Goal: Task Accomplishment & Management: Use online tool/utility

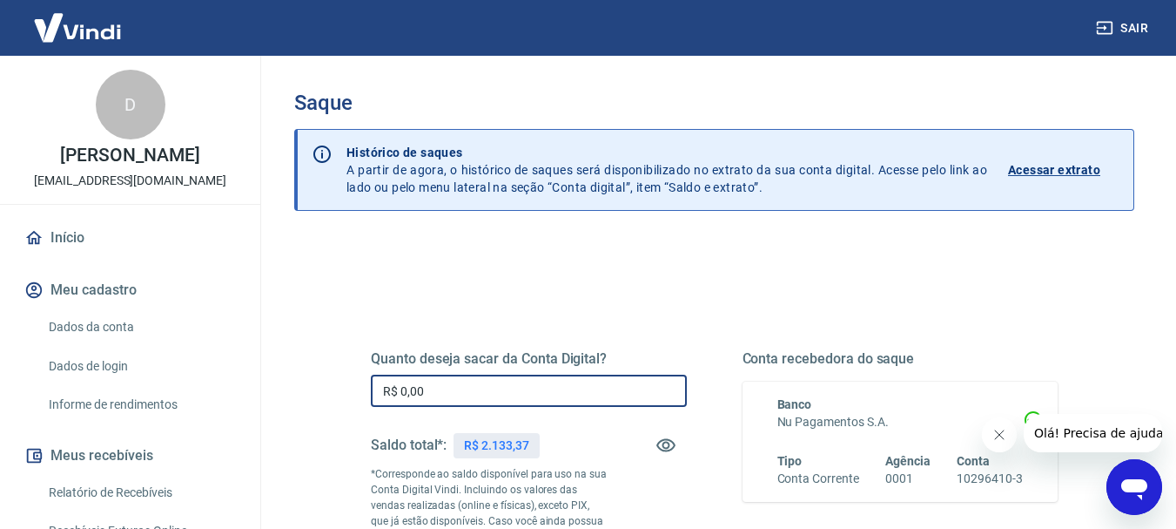
drag, startPoint x: 502, startPoint y: 383, endPoint x: 358, endPoint y: 374, distance: 144.9
click at [358, 374] on div "Quanto deseja sacar da Conta Digital? R$ 0,00 ​ Saldo total*: R$ 2.133,37 *Corr…" at bounding box center [714, 483] width 729 height 421
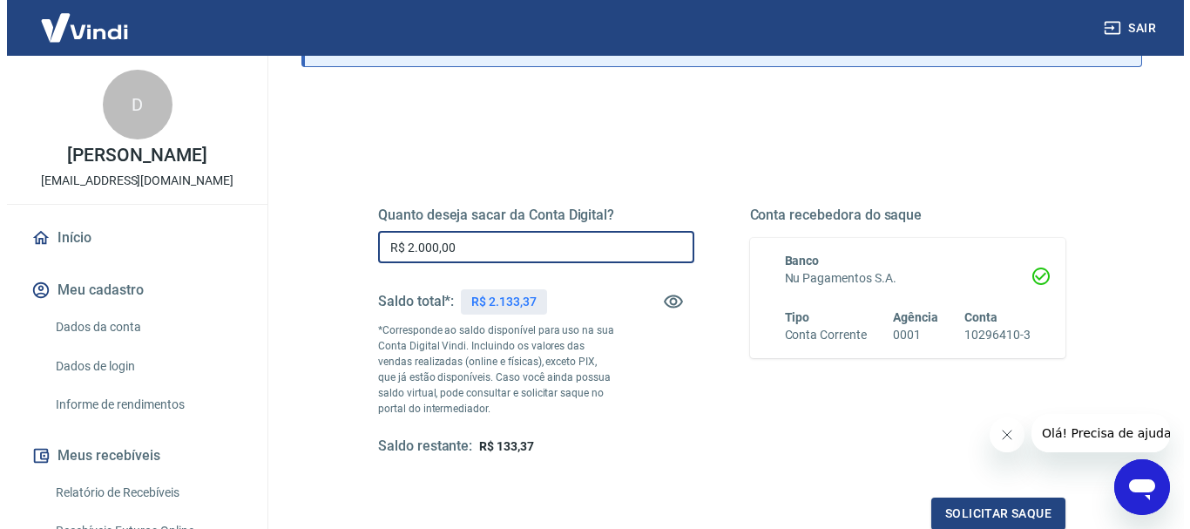
scroll to position [348, 0]
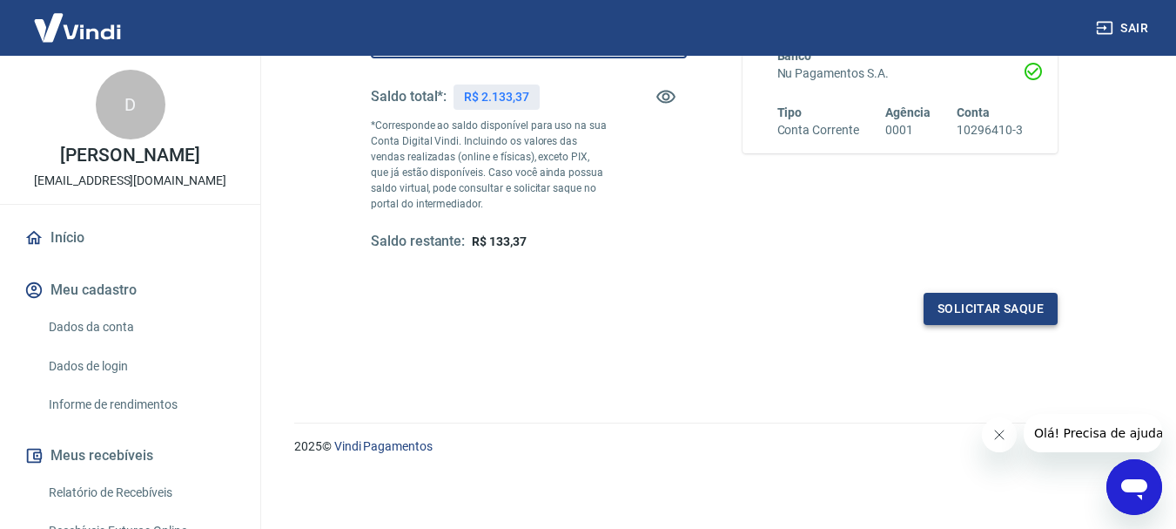
type input "R$ 2.000,00"
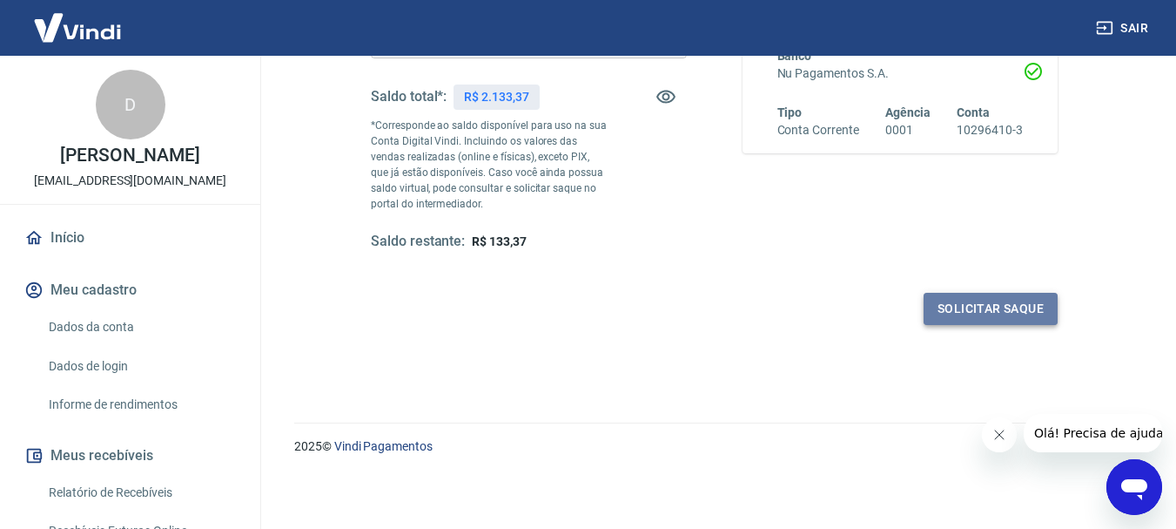
click at [993, 315] on button "Solicitar saque" at bounding box center [991, 309] width 134 height 32
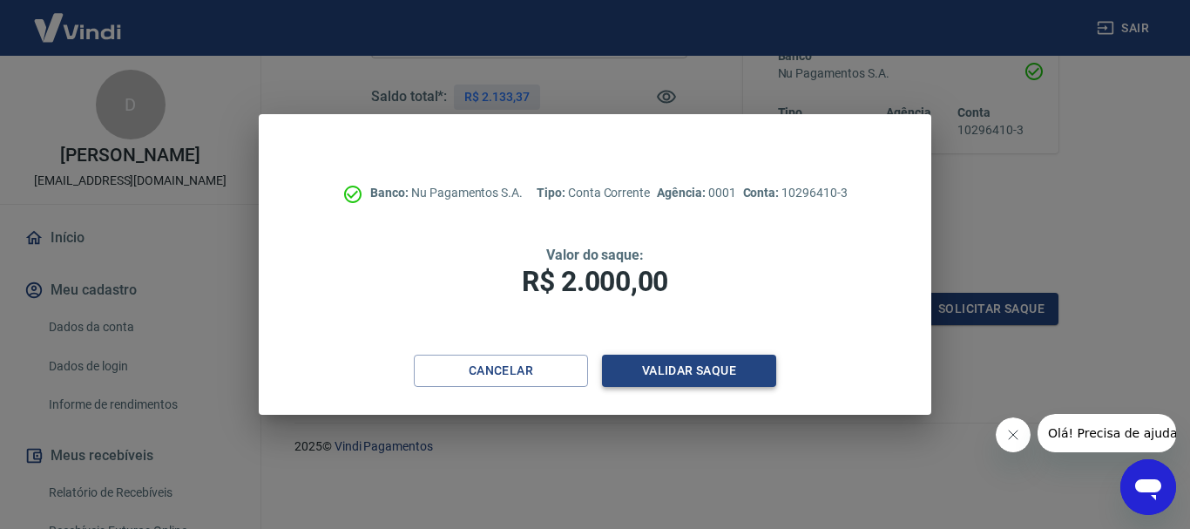
click at [752, 376] on button "Validar saque" at bounding box center [689, 370] width 174 height 32
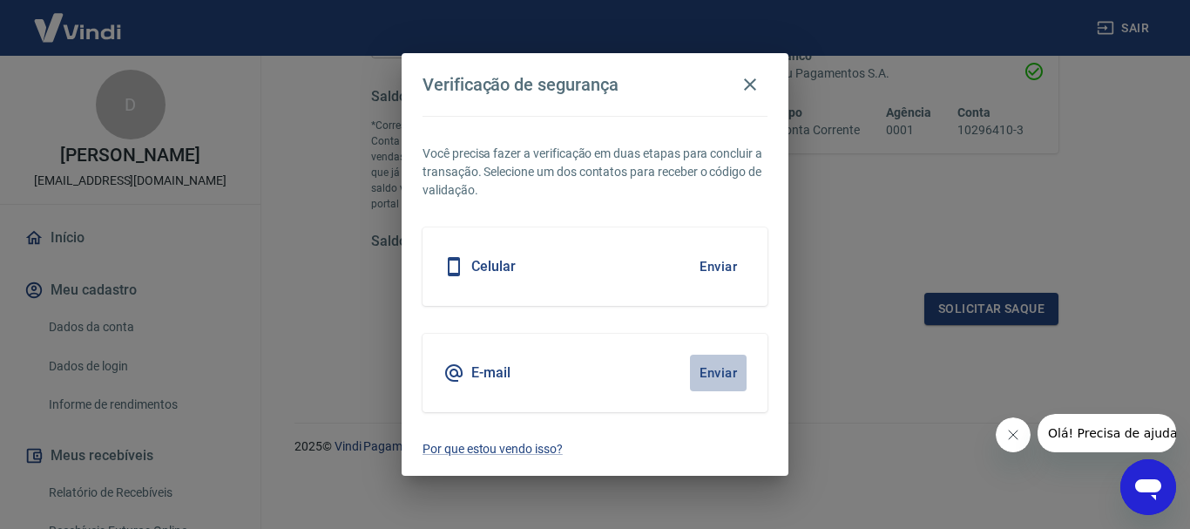
click at [731, 379] on button "Enviar" at bounding box center [718, 372] width 57 height 37
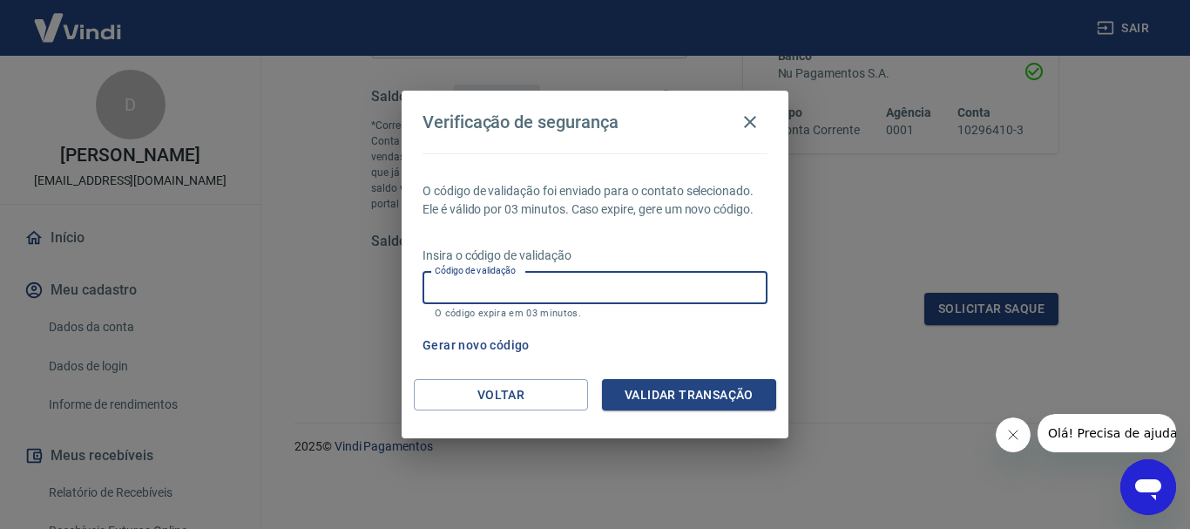
click at [600, 294] on input "Código de validação" at bounding box center [594, 288] width 345 height 32
type input "391129"
click at [718, 394] on button "Validar transação" at bounding box center [689, 395] width 174 height 32
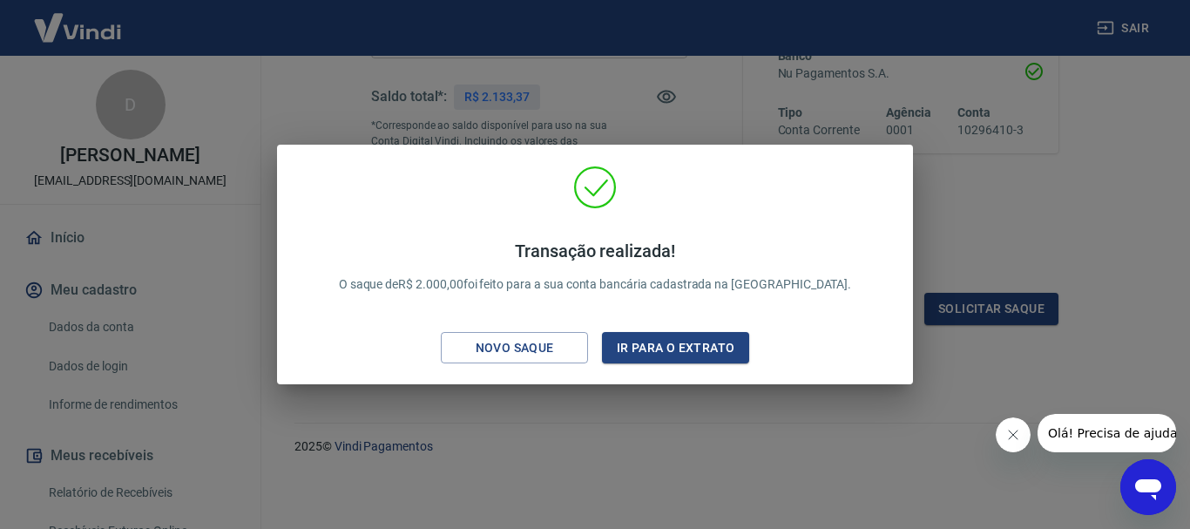
click at [621, 135] on div "Transação realizada! O saque de R$ 2.000,00 foi feito para a sua conta bancária…" at bounding box center [595, 264] width 1190 height 529
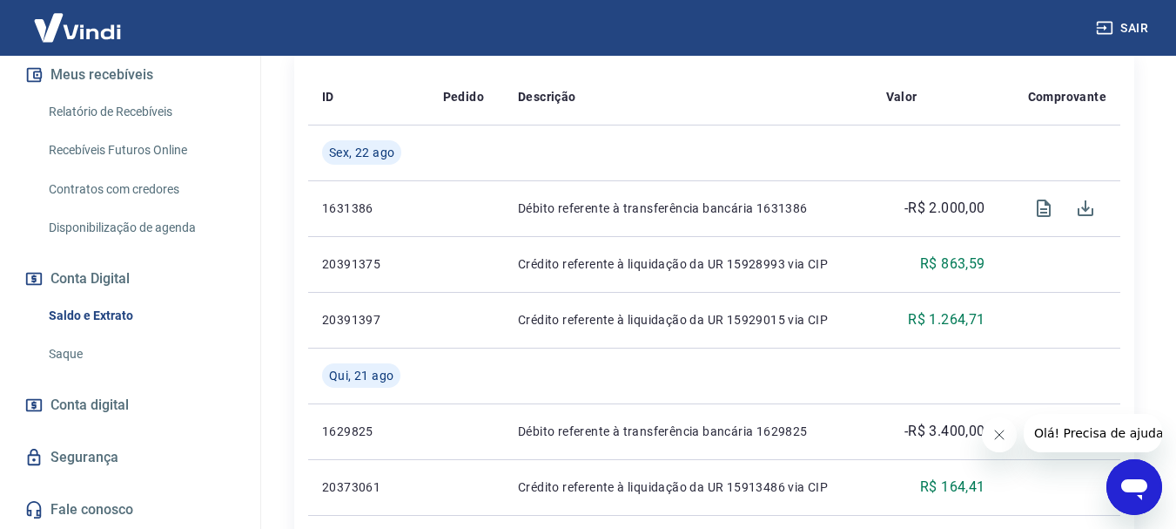
scroll to position [399, 0]
click at [131, 408] on link "Conta digital" at bounding box center [130, 405] width 219 height 38
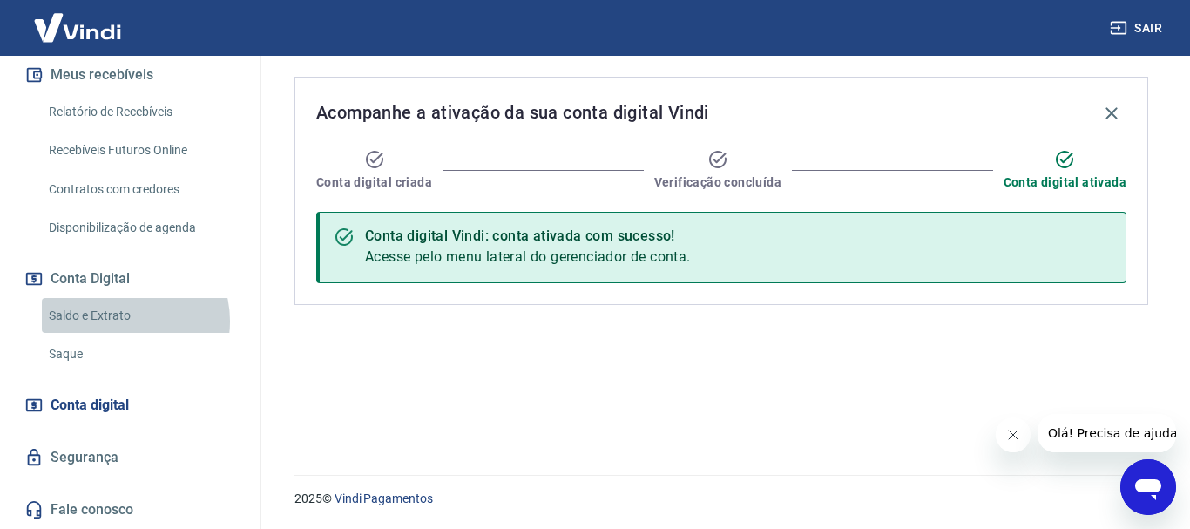
click at [125, 320] on link "Saldo e Extrato" at bounding box center [141, 316] width 198 height 36
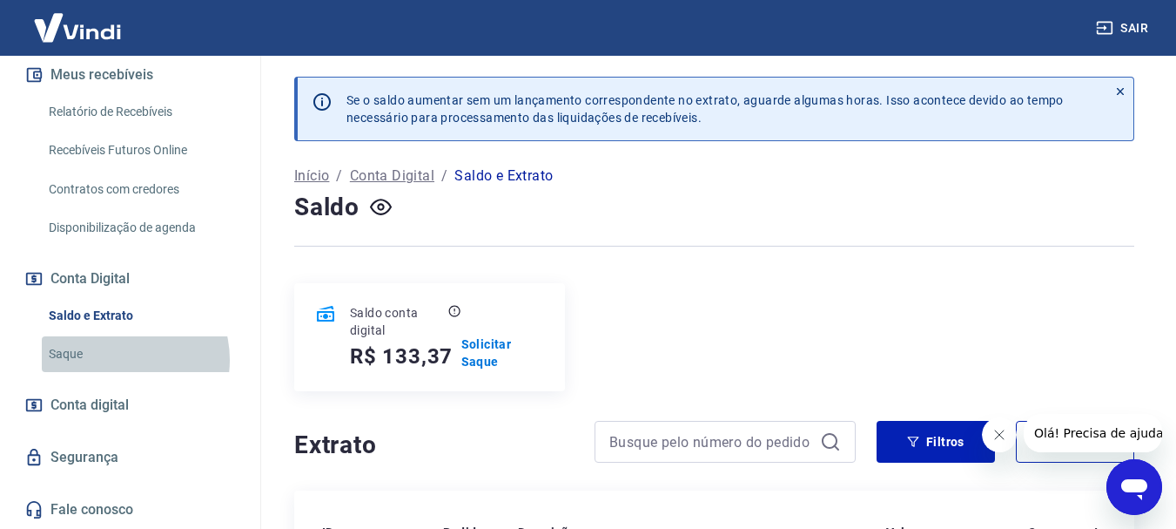
click at [117, 360] on link "Saque" at bounding box center [141, 354] width 198 height 36
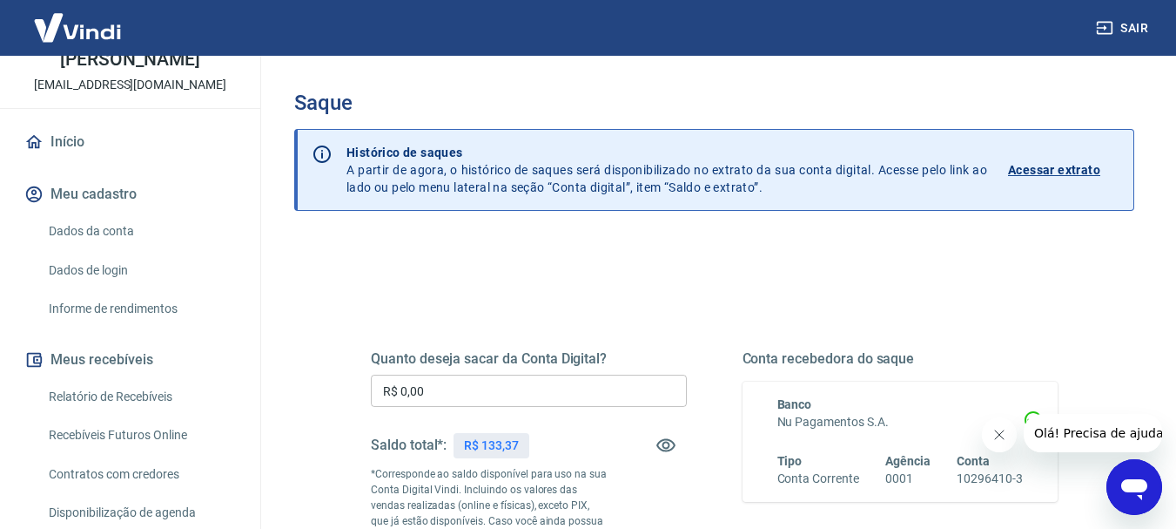
scroll to position [225, 0]
